Goal: Task Accomplishment & Management: Use online tool/utility

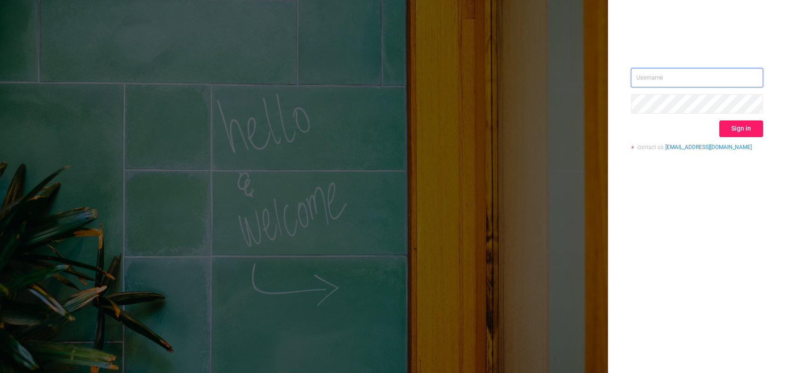
type input "[EMAIL_ADDRESS][DOMAIN_NAME]"
click at [736, 125] on button "Sign in" at bounding box center [741, 129] width 44 height 17
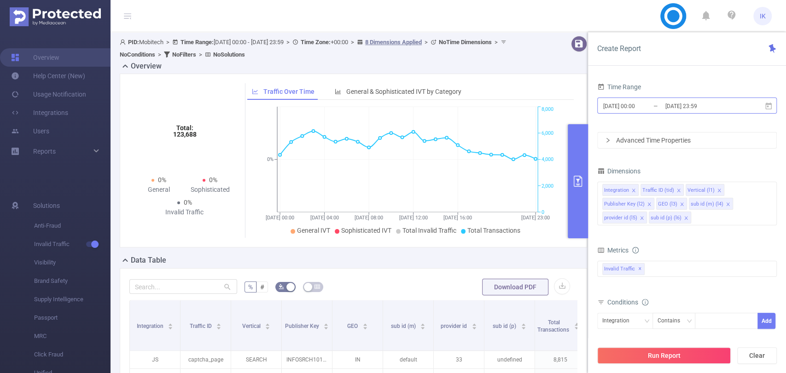
click at [660, 111] on input "[DATE] 00:00" at bounding box center [639, 106] width 75 height 12
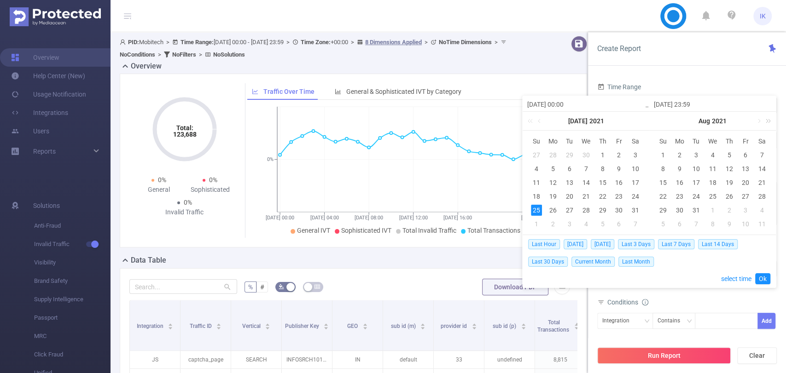
click at [767, 119] on link at bounding box center [767, 121] width 12 height 18
click at [766, 121] on link at bounding box center [767, 121] width 12 height 18
click at [645, 121] on link at bounding box center [640, 121] width 12 height 18
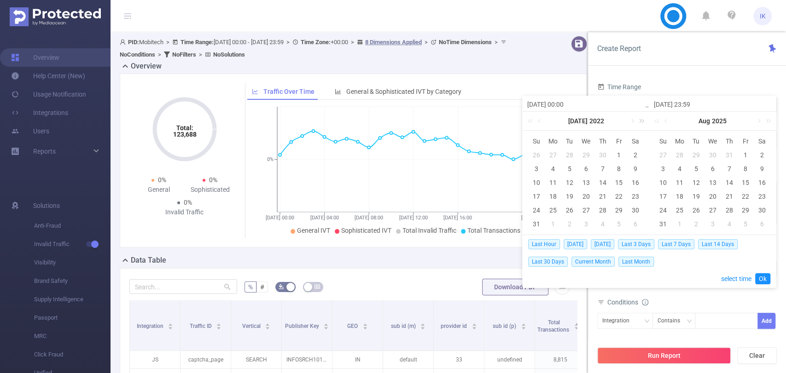
click at [645, 121] on link at bounding box center [640, 121] width 12 height 18
click at [755, 122] on link at bounding box center [758, 121] width 8 height 18
click at [662, 170] on div "7" at bounding box center [663, 168] width 11 height 11
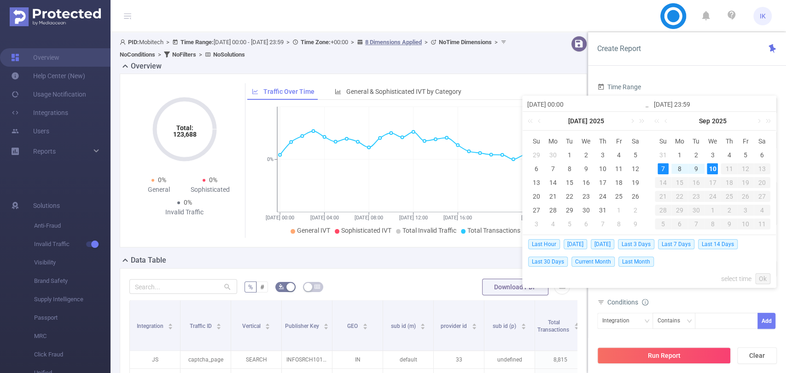
click at [711, 169] on div "10" at bounding box center [712, 168] width 11 height 11
type input "[DATE] 00:00"
type input "[DATE] 23:59"
type input "[DATE] 00:00"
type input "[DATE] 23:59"
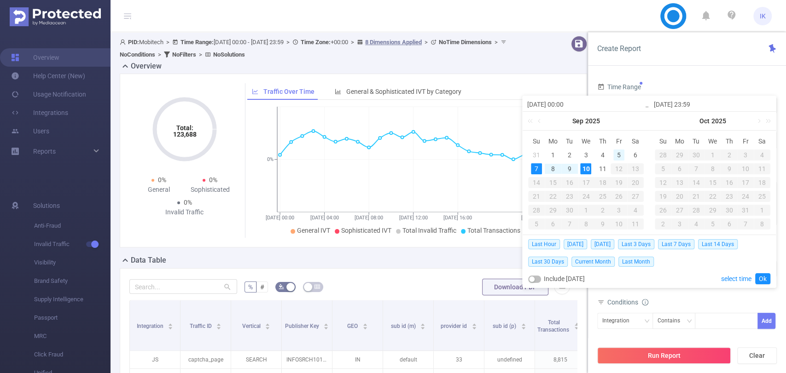
click at [618, 153] on div "5" at bounding box center [618, 155] width 11 height 11
click at [589, 169] on div "10" at bounding box center [585, 168] width 11 height 11
type input "[DATE] 00:00"
click at [759, 277] on link "Ok" at bounding box center [762, 279] width 15 height 11
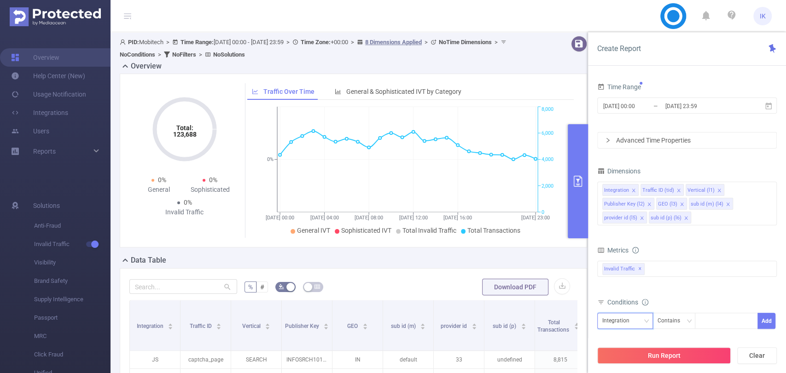
click at [630, 320] on div "Integration" at bounding box center [619, 321] width 34 height 15
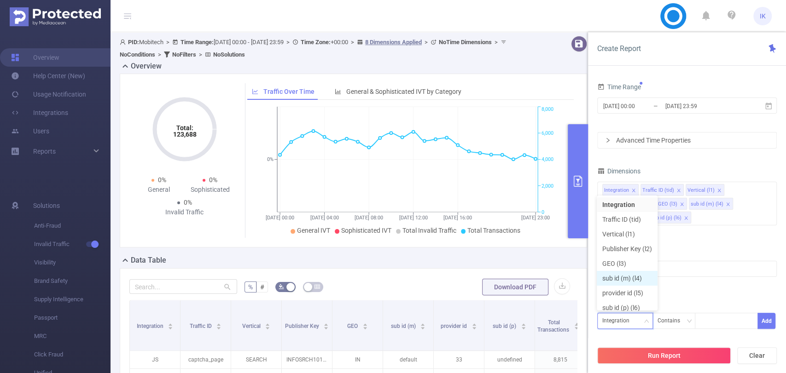
scroll to position [6, 0]
click at [639, 242] on li "Publisher Key (l2)" at bounding box center [627, 242] width 61 height 15
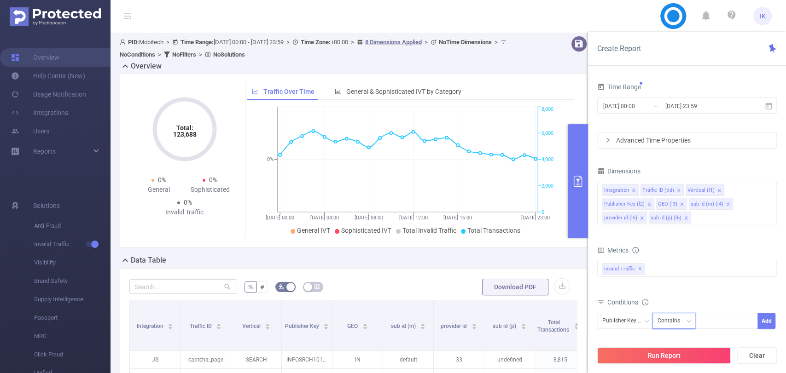
click at [665, 314] on div "Contains" at bounding box center [672, 321] width 29 height 15
click at [670, 274] on li "Is" at bounding box center [682, 272] width 61 height 15
click at [708, 324] on div at bounding box center [726, 321] width 53 height 15
paste input "ICN050325H5"
type input "ICN050325H5"
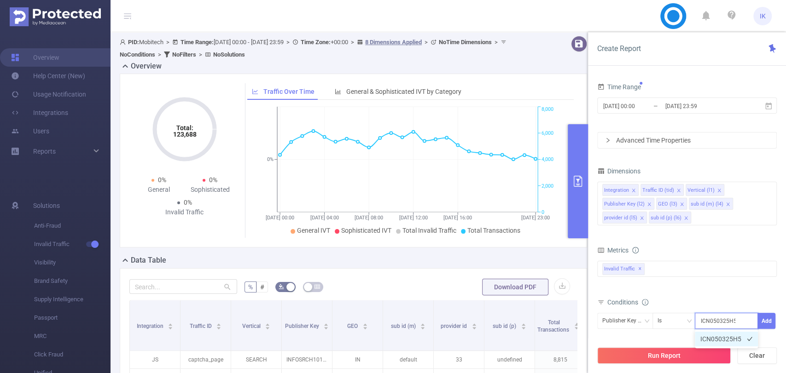
click at [707, 332] on li "ICN050325H5" at bounding box center [726, 339] width 63 height 15
click at [762, 321] on button "Add" at bounding box center [767, 321] width 18 height 16
click at [698, 359] on button "Run Report" at bounding box center [664, 356] width 134 height 17
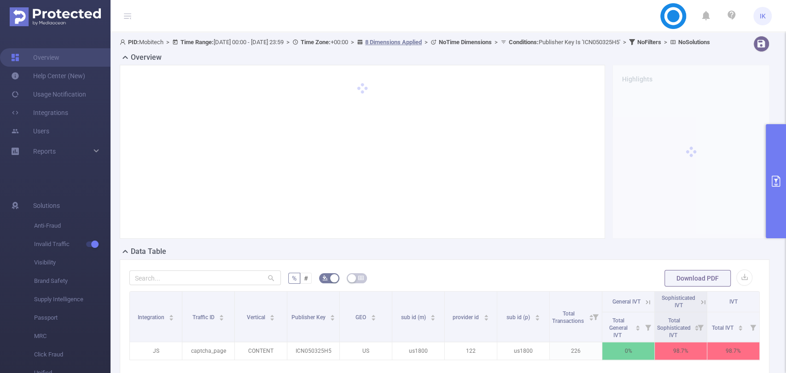
scroll to position [123, 0]
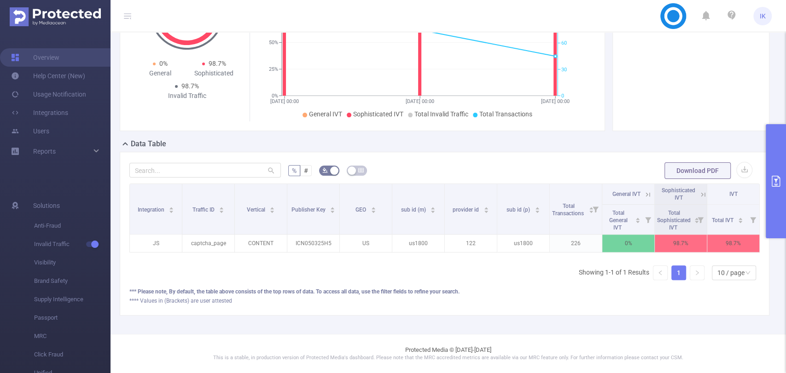
click at [779, 153] on button "primary" at bounding box center [776, 181] width 20 height 114
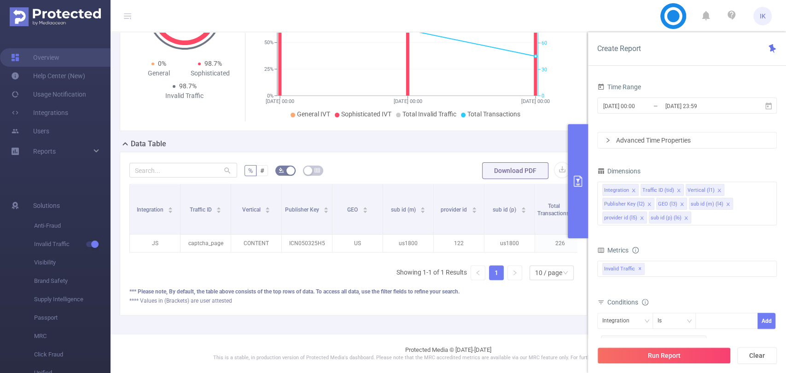
click at [687, 141] on div "Advanced Time Properties" at bounding box center [687, 141] width 179 height 16
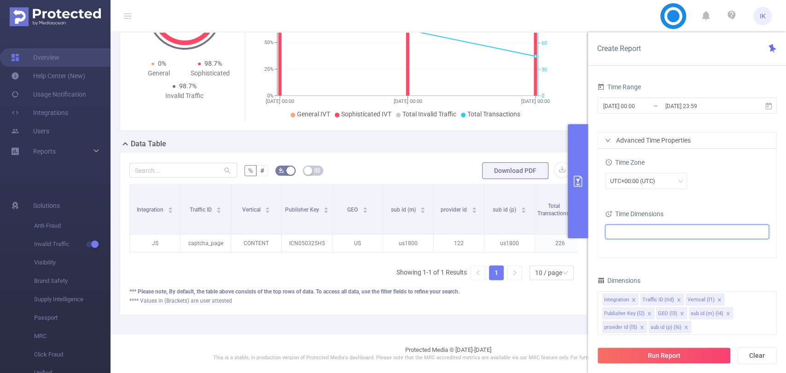
click at [653, 231] on ul at bounding box center [684, 232] width 152 height 14
click at [700, 208] on div "Time Dimensions" at bounding box center [687, 215] width 164 height 15
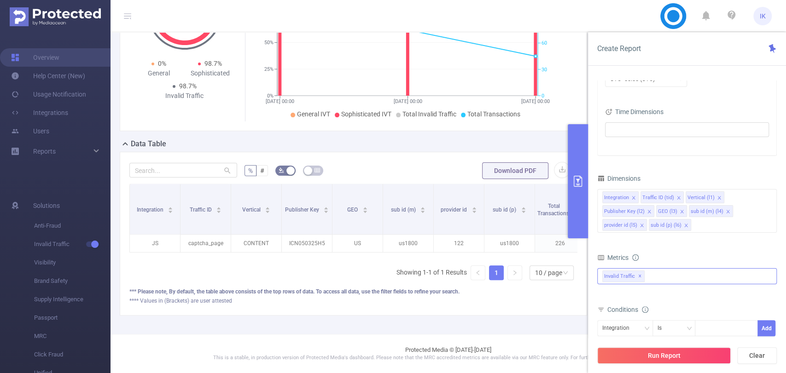
click at [662, 277] on div "Invalid Traffic ✕" at bounding box center [687, 276] width 180 height 16
click at [656, 282] on span "Anti-Fraud" at bounding box center [696, 280] width 157 height 12
click at [516, 315] on div "% # Download PDF Integration Traffic ID Vertical Publisher Key GEO sub id (m) p…" at bounding box center [353, 234] width 467 height 164
click at [697, 351] on button "Run Report" at bounding box center [664, 356] width 134 height 17
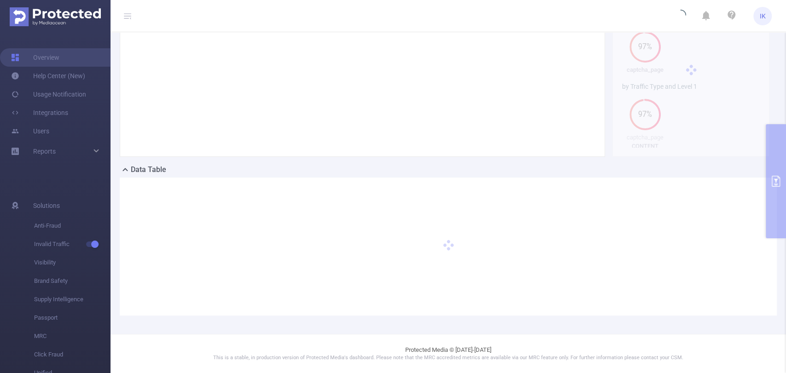
scroll to position [90, 0]
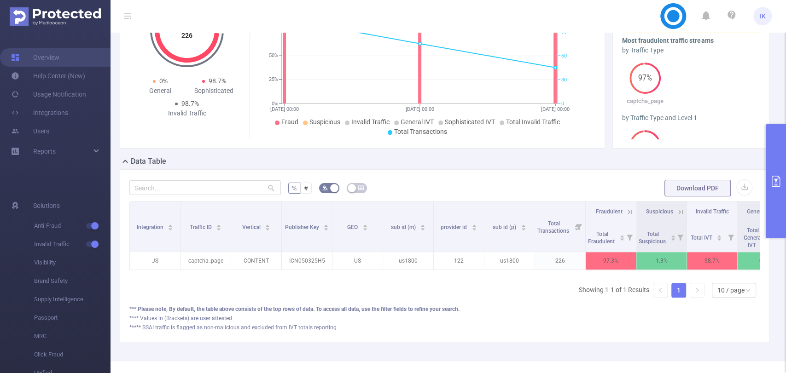
click at [722, 55] on div "by Traffic Type" at bounding box center [691, 51] width 138 height 10
